Goal: Navigation & Orientation: Find specific page/section

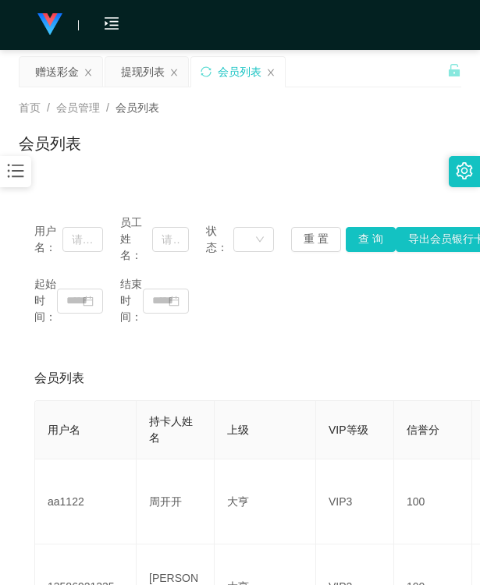
click at [232, 395] on div "会员列表" at bounding box center [239, 378] width 411 height 44
